Goal: Contribute content

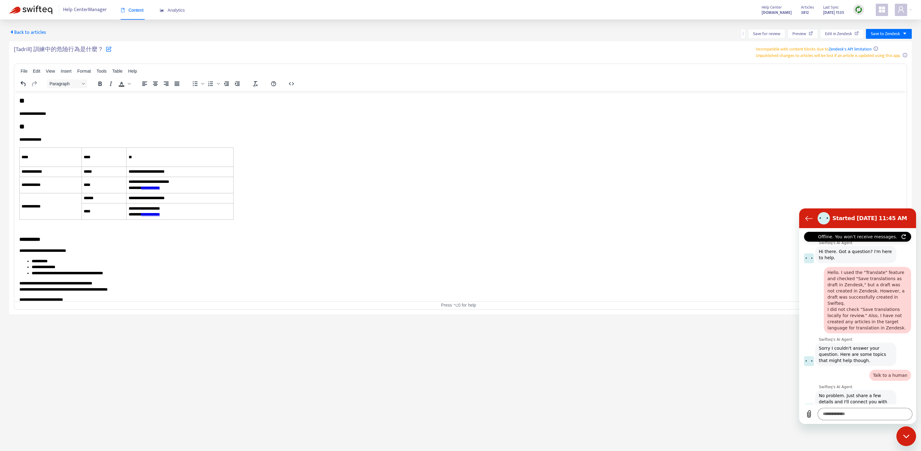
scroll to position [254, 0]
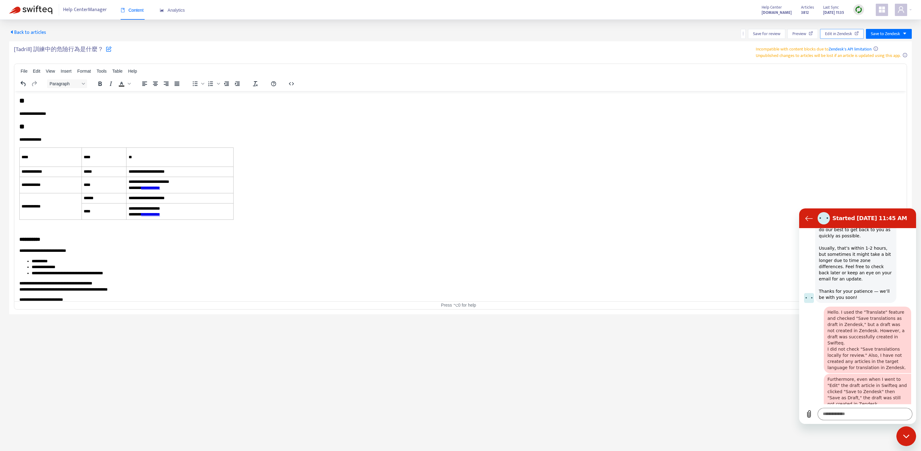
click at [837, 33] on span "Edit in Zendesk" at bounding box center [838, 33] width 27 height 7
click at [293, 83] on icon "button" at bounding box center [291, 83] width 5 height 3
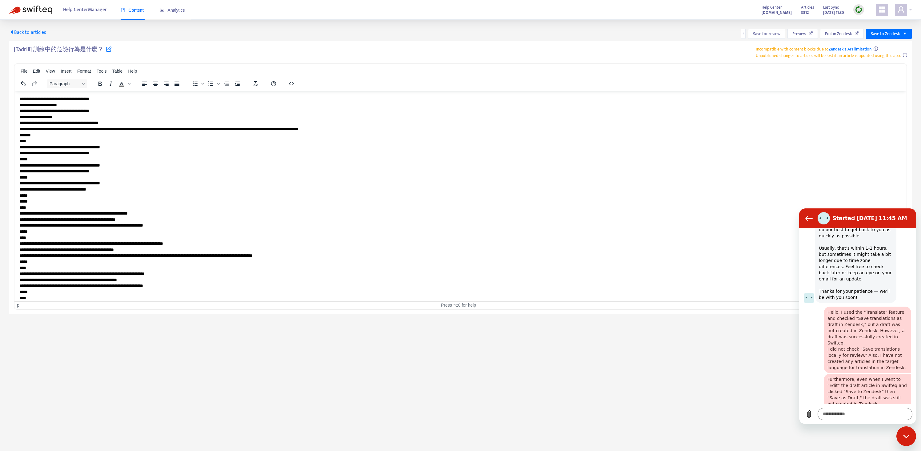
click at [307, 130] on p "**********" at bounding box center [458, 247] width 878 height 302
click at [843, 37] on span "Edit in Zendesk" at bounding box center [838, 33] width 27 height 7
drag, startPoint x: 102, startPoint y: 49, endPoint x: 13, endPoint y: 51, distance: 88.6
click at [13, 51] on div "[Tadrill] 訓練中的危險行為是什麼？ Incompatible with content blocks due to Zendesk's API li…" at bounding box center [460, 177] width 902 height 273
copy h5 "[Tadrill] 訓練中的危險行為是什麼？"
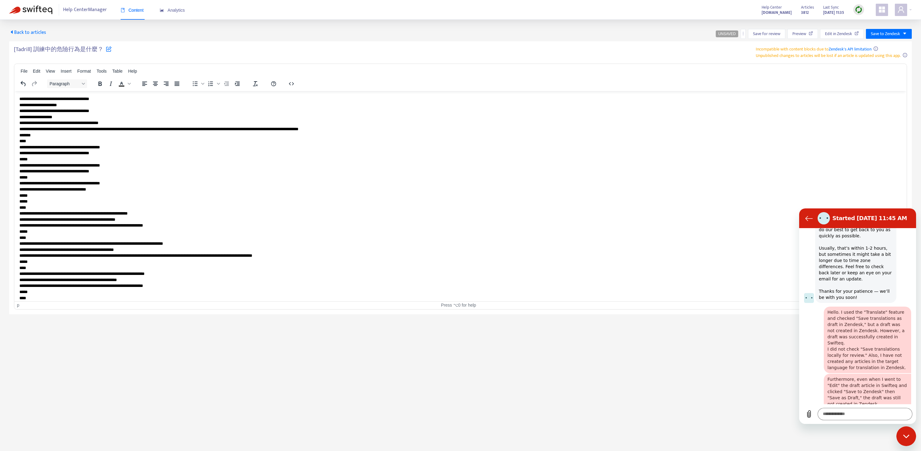
click at [38, 33] on span "Back to articles" at bounding box center [27, 32] width 37 height 8
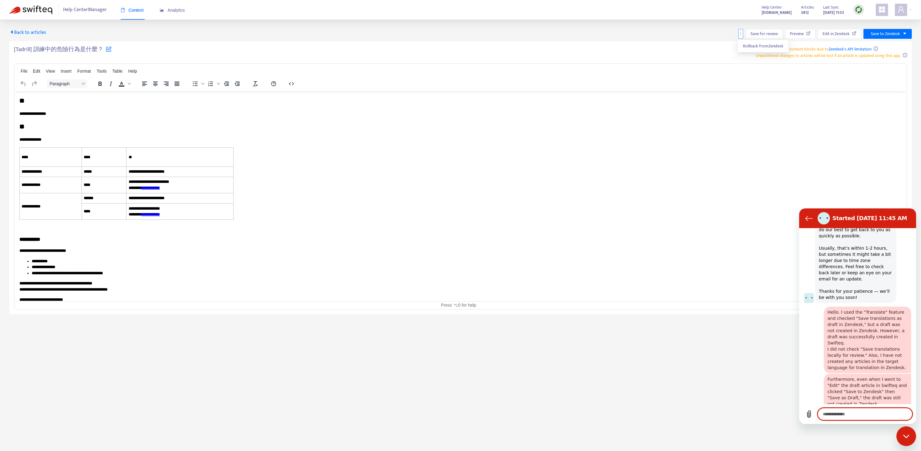
click at [740, 33] on icon "more" at bounding box center [740, 33] width 4 height 4
click at [746, 46] on span "Rollback from Zendesk" at bounding box center [763, 45] width 41 height 7
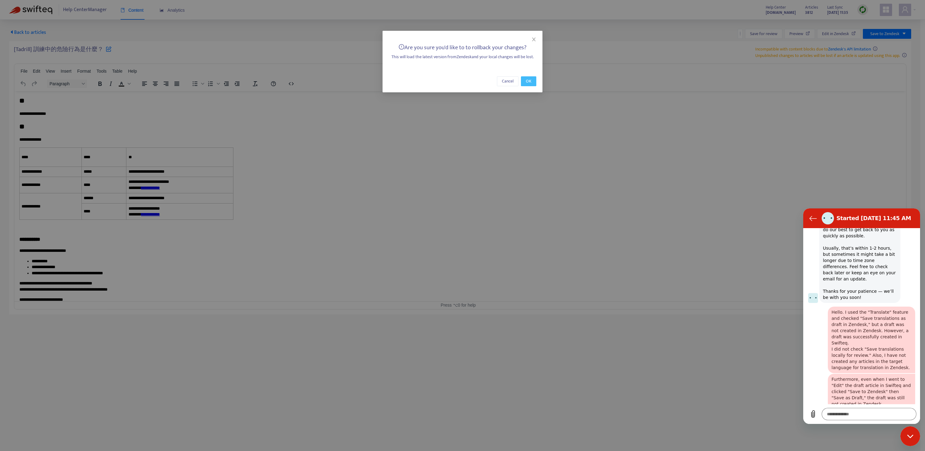
click at [531, 79] on span "OK" at bounding box center [529, 81] width 6 height 7
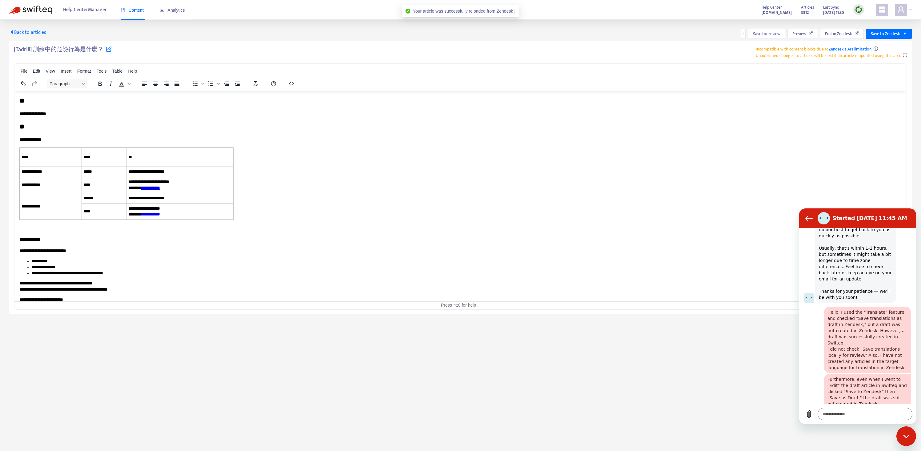
click at [31, 31] on span "Back to articles" at bounding box center [27, 32] width 37 height 8
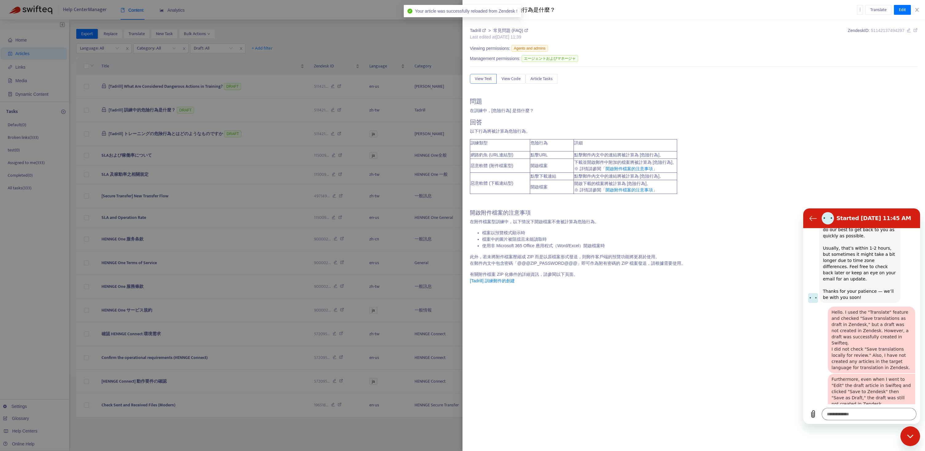
click at [280, 137] on div at bounding box center [462, 225] width 925 height 451
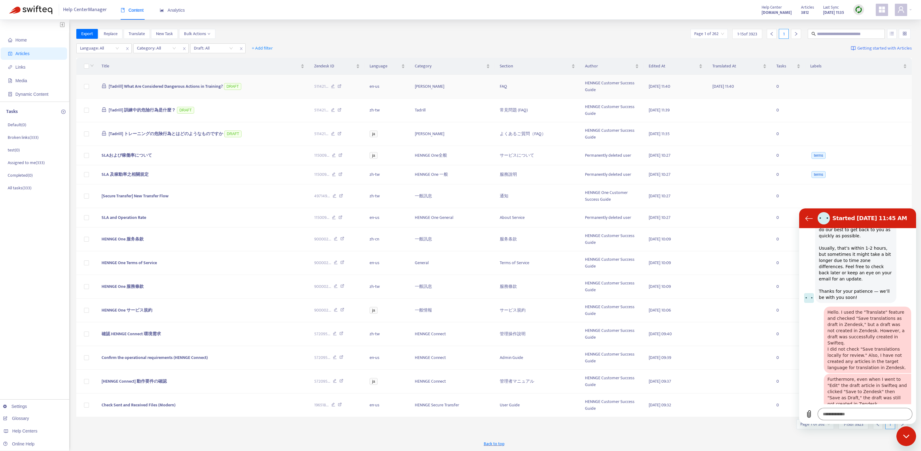
click at [162, 85] on span "[Tadrill] What Are Considered Dangerous Actions in Training?" at bounding box center [166, 86] width 114 height 7
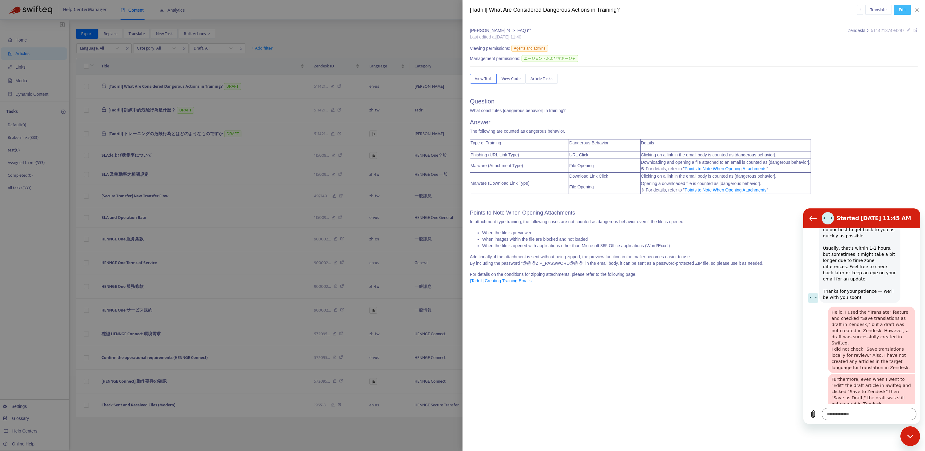
click at [903, 10] on span "Edit" at bounding box center [902, 9] width 7 height 7
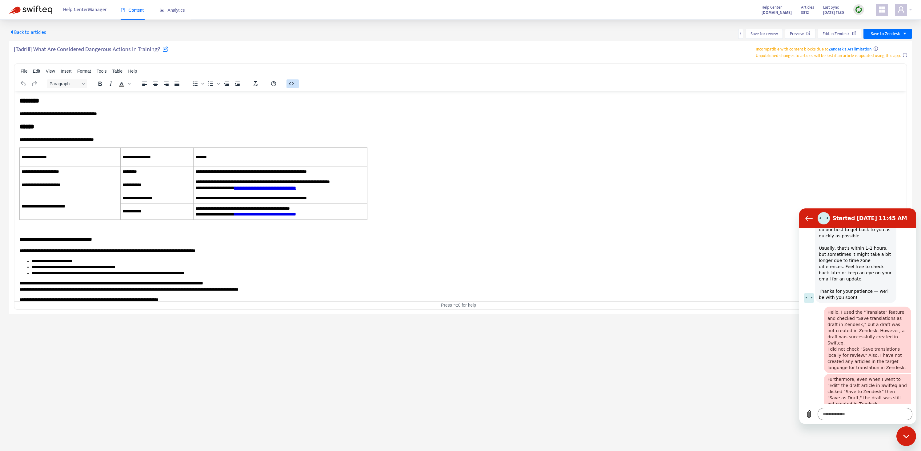
click at [293, 80] on icon "button" at bounding box center [291, 83] width 7 height 7
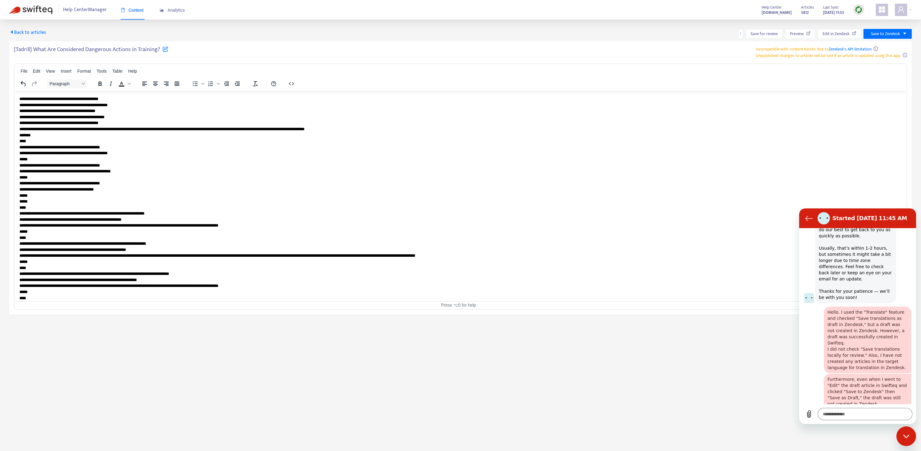
click at [313, 130] on p "**********" at bounding box center [458, 247] width 878 height 302
type textarea "*"
drag, startPoint x: 161, startPoint y: 48, endPoint x: 11, endPoint y: 50, distance: 149.5
click at [11, 50] on div "[Tadrill] What Are Considered Dangerous Actions in Training? Incompatible with …" at bounding box center [460, 177] width 902 height 273
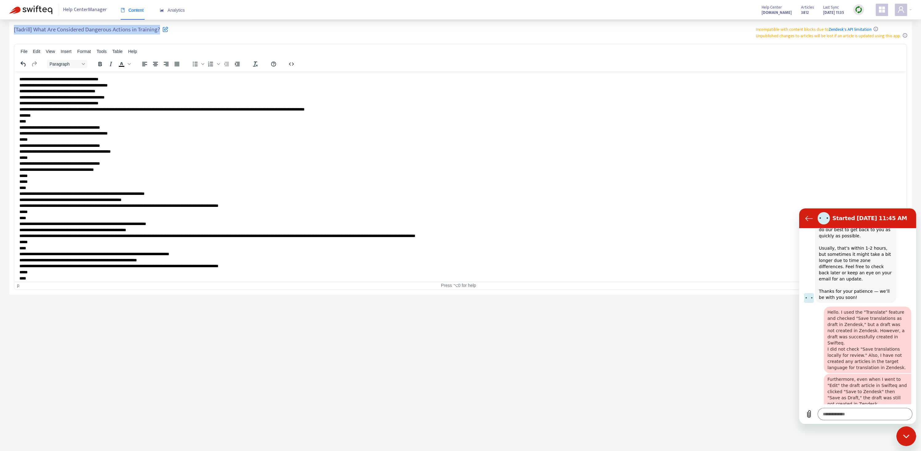
copy h5 "[Tadrill] What Are Considered Dangerous Actions in Training?"
